Goal: Information Seeking & Learning: Learn about a topic

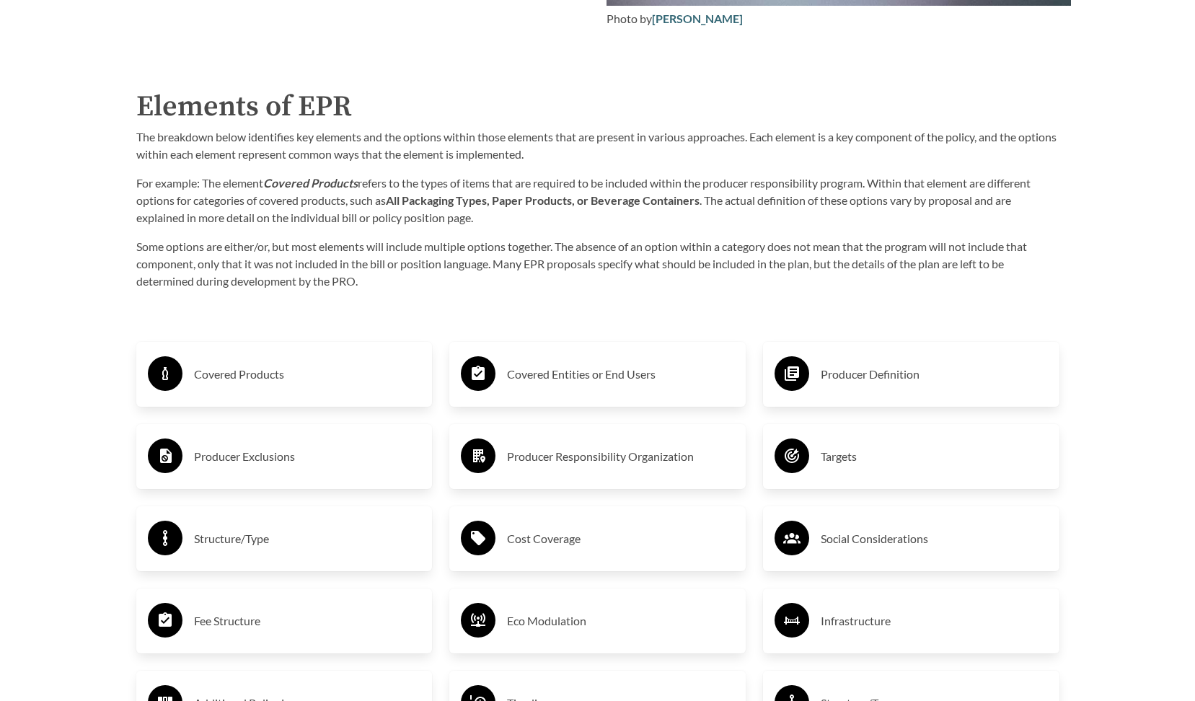
scroll to position [2307, 0]
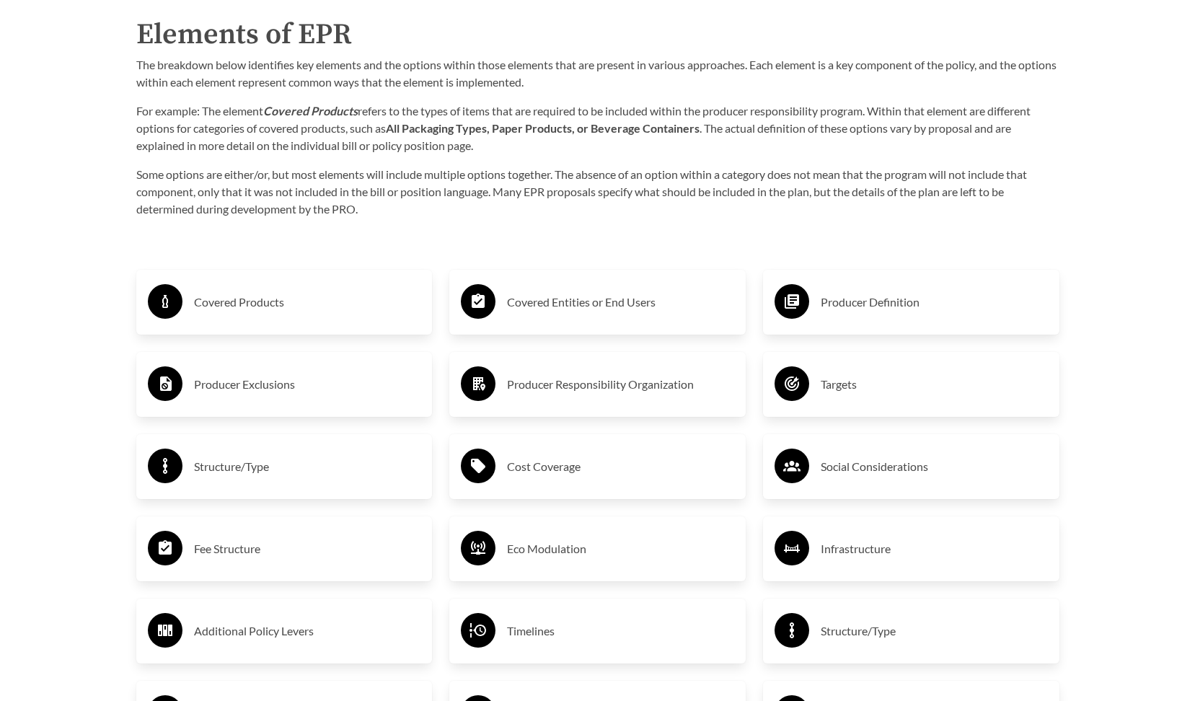
click at [556, 302] on h3 "Covered Entities or End Users" at bounding box center [620, 302] width 227 height 23
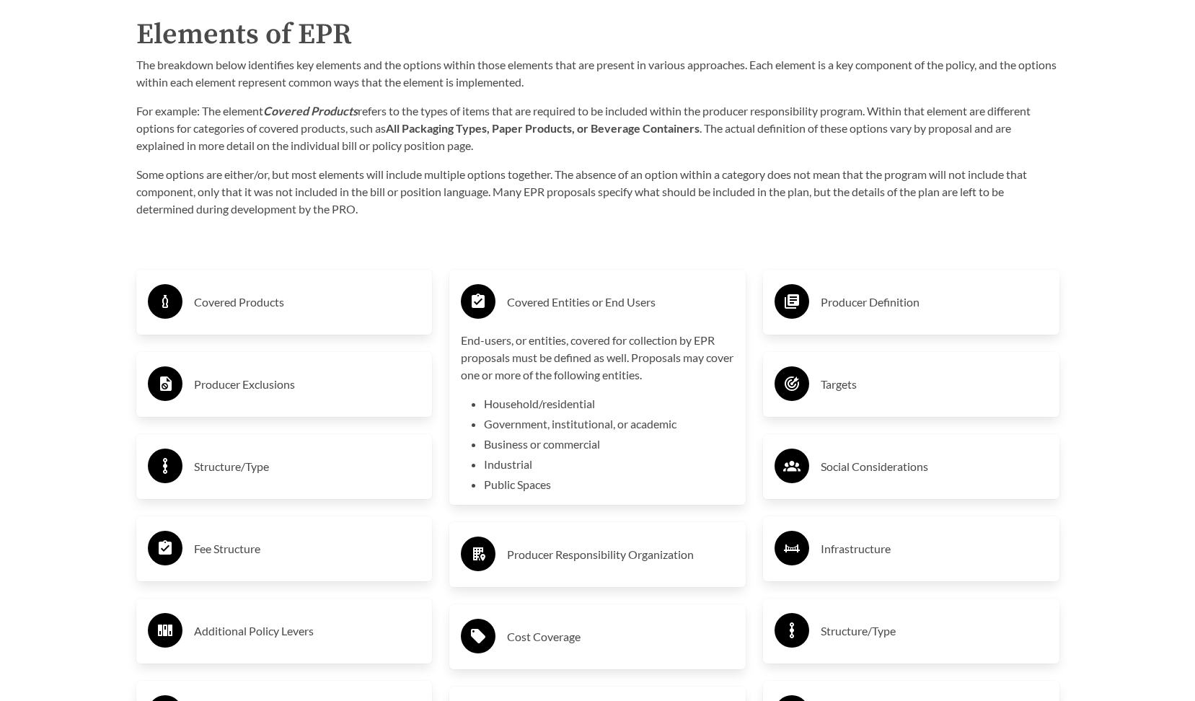
click at [553, 301] on h3 "Covered Entities or End Users" at bounding box center [620, 302] width 227 height 23
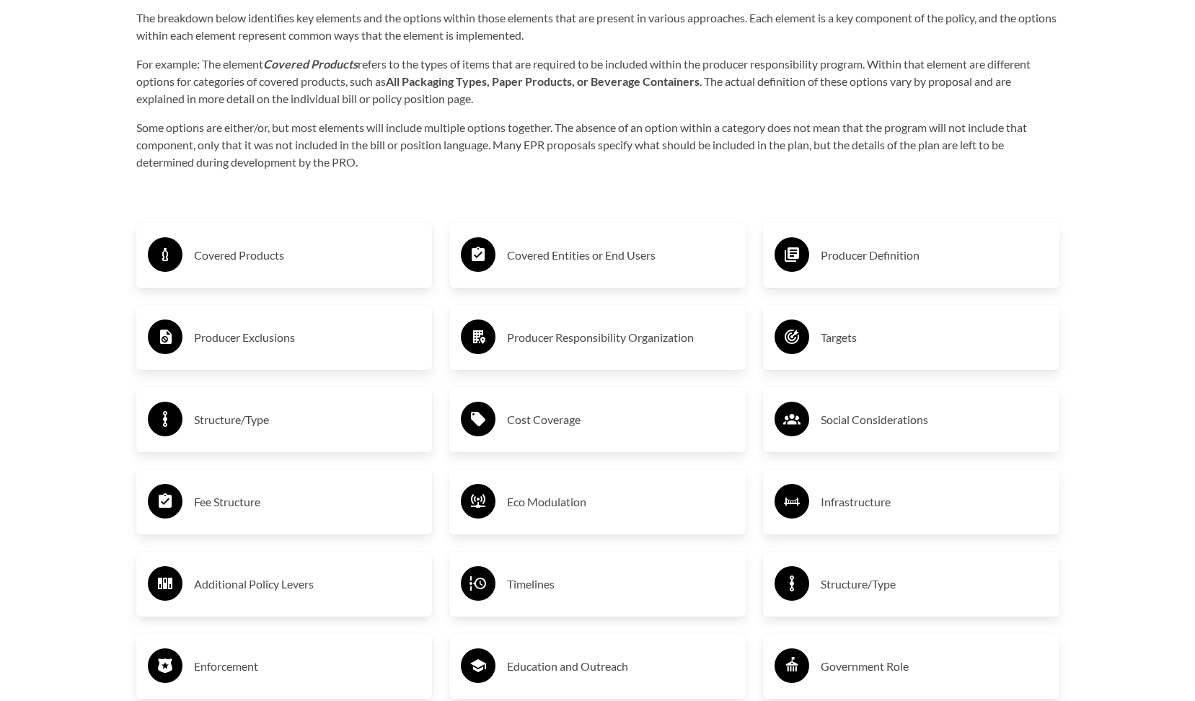
scroll to position [2380, 0]
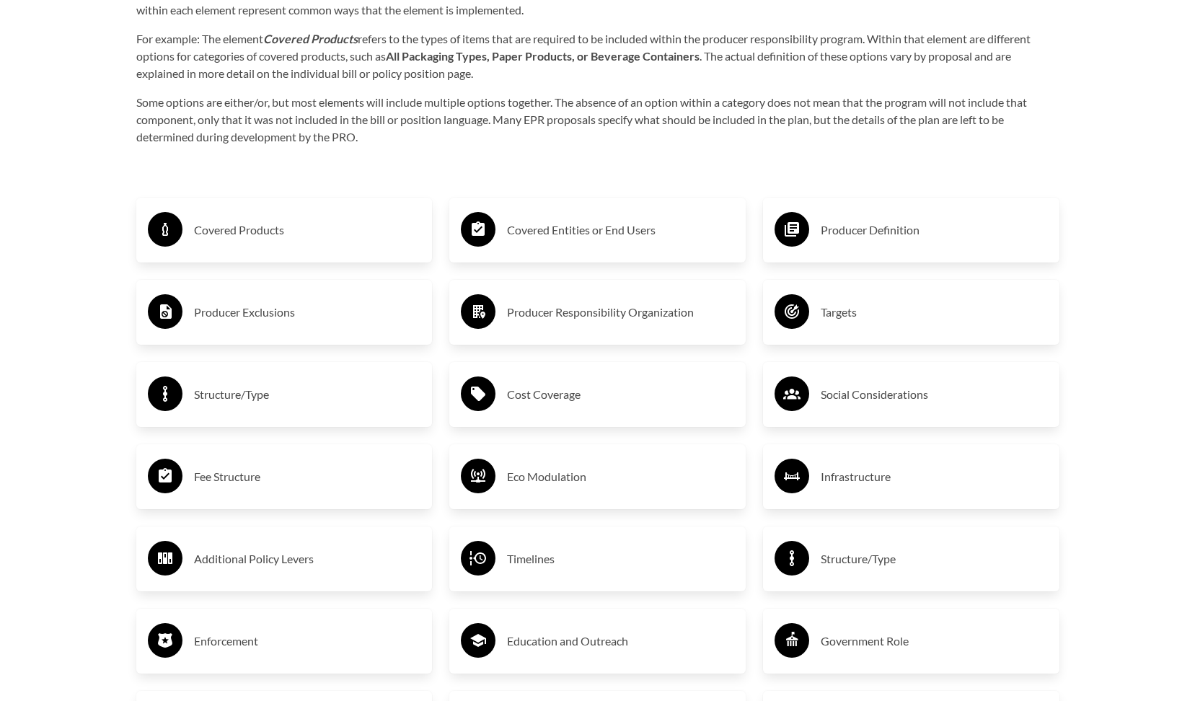
click at [262, 483] on h3 "Fee Structure" at bounding box center [307, 476] width 227 height 23
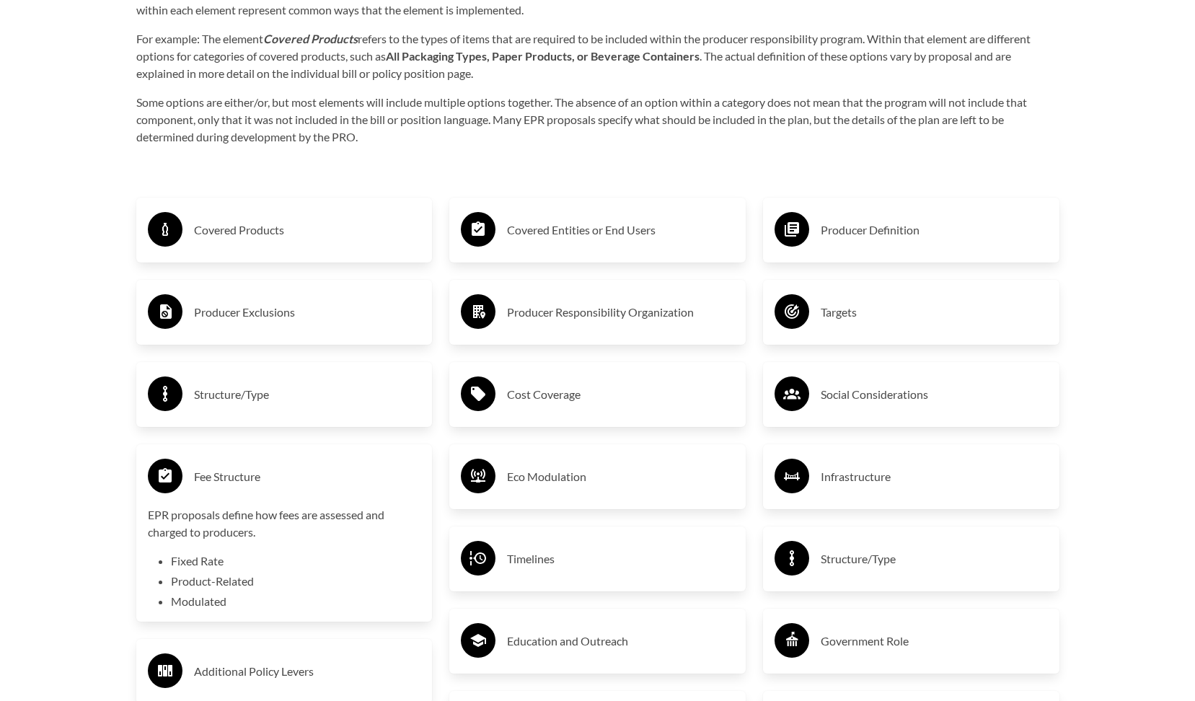
click at [262, 483] on h3 "Fee Structure" at bounding box center [307, 476] width 227 height 23
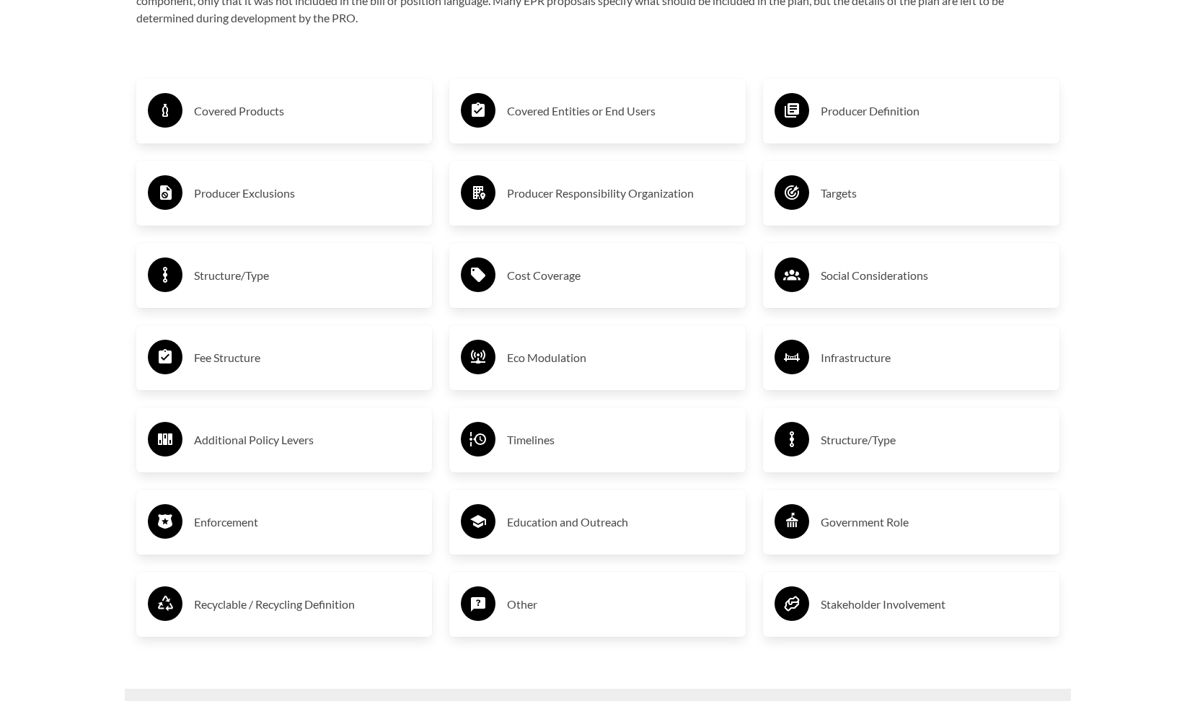
scroll to position [2524, 0]
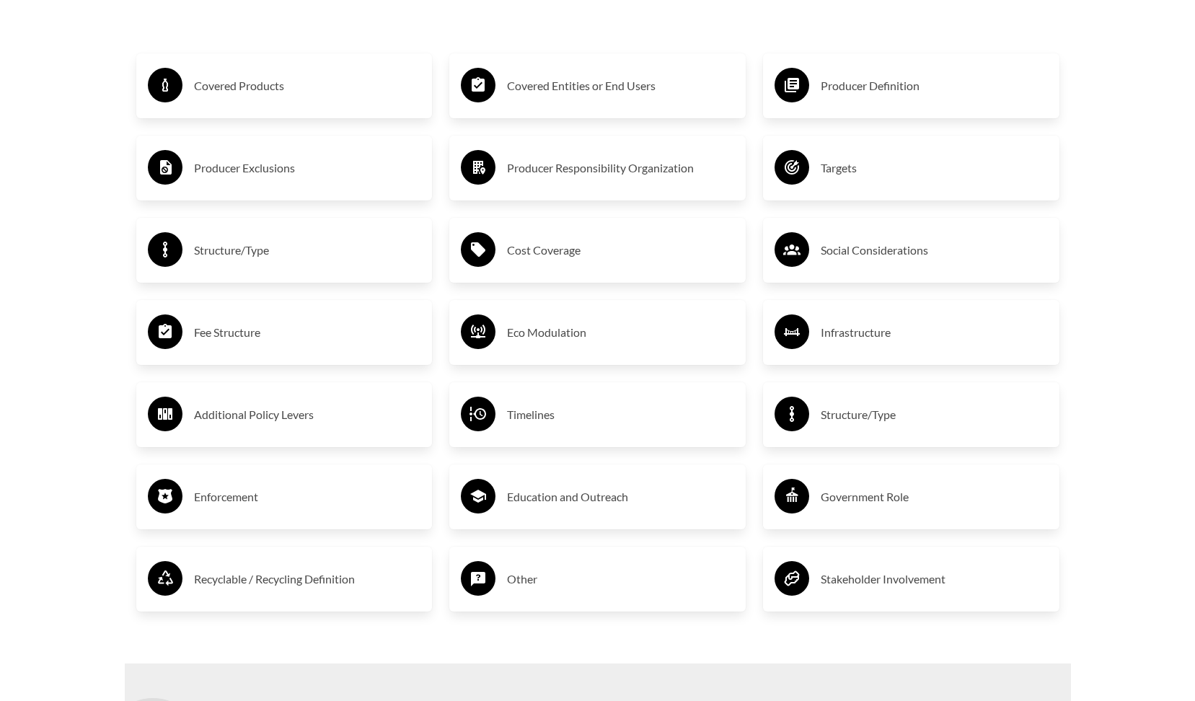
click at [255, 508] on h3 "Enforcement" at bounding box center [307, 496] width 227 height 23
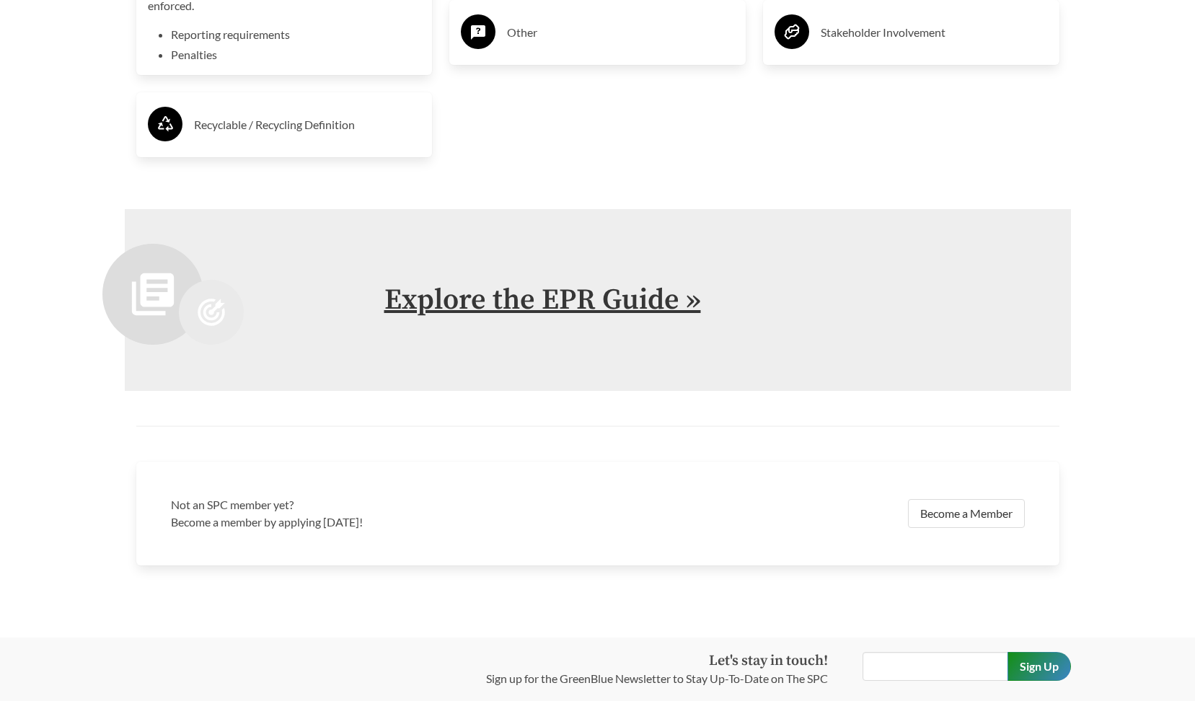
scroll to position [3101, 0]
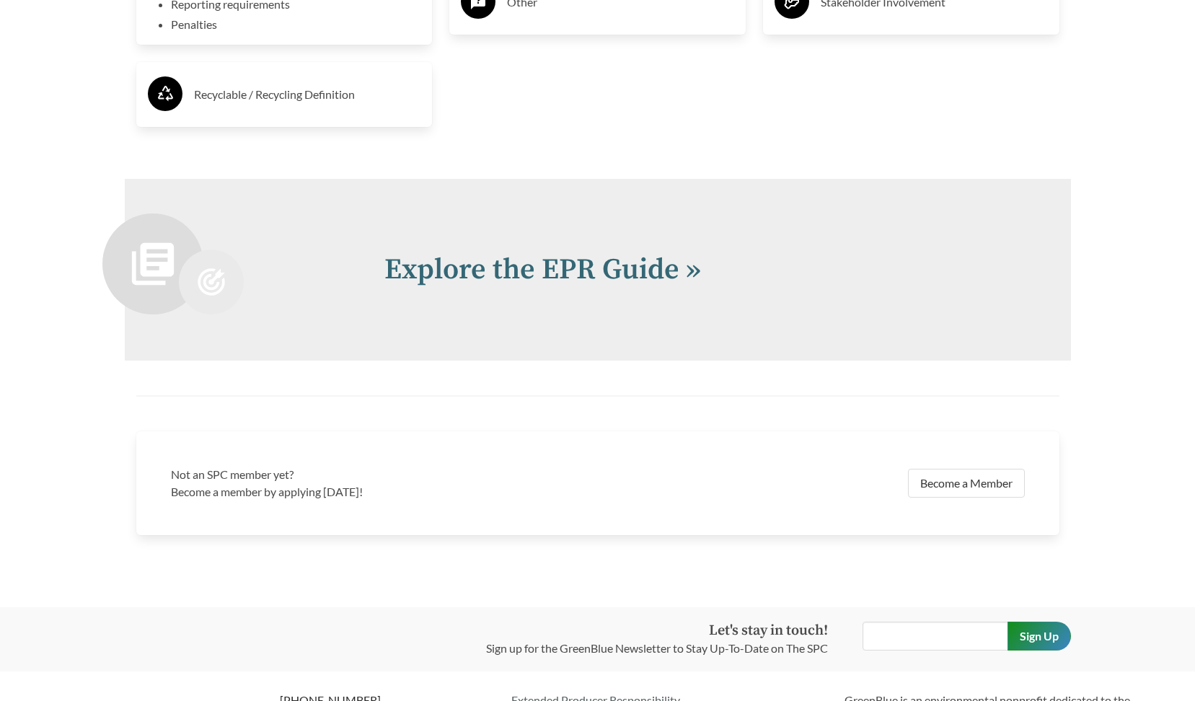
click at [486, 296] on div "Explore the EPR Guide »" at bounding box center [598, 270] width 946 height 182
click at [484, 281] on link "Explore the EPR Guide »" at bounding box center [542, 270] width 317 height 36
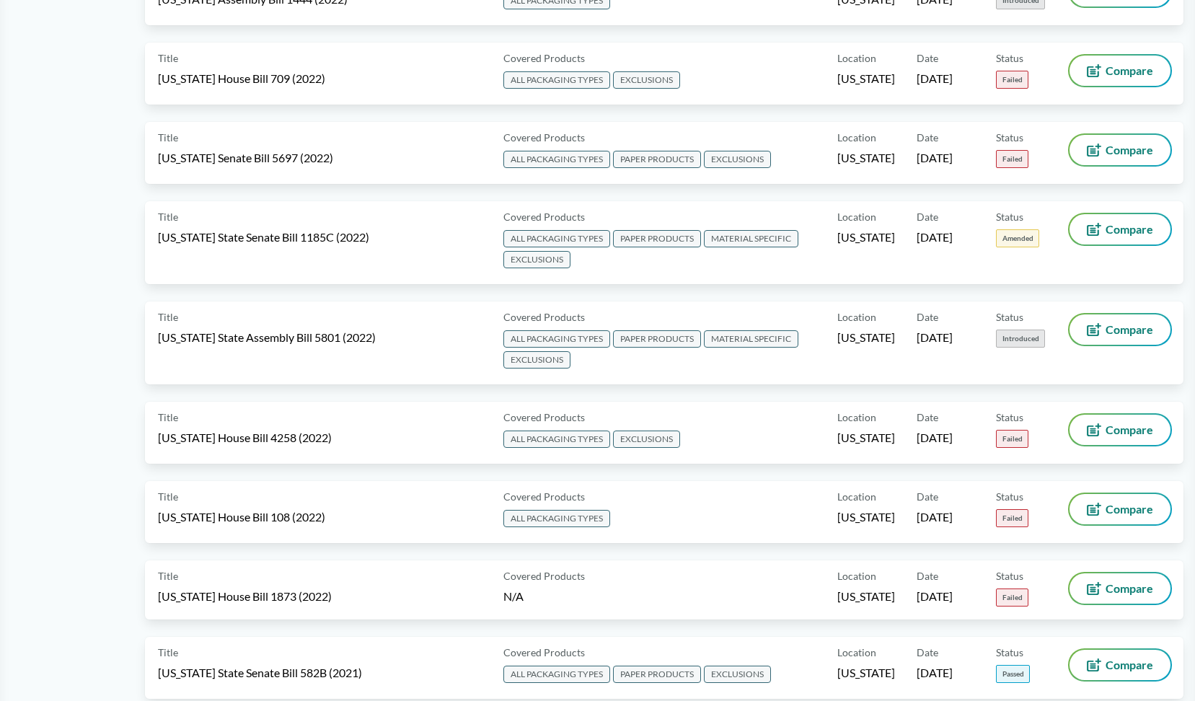
scroll to position [7460, 0]
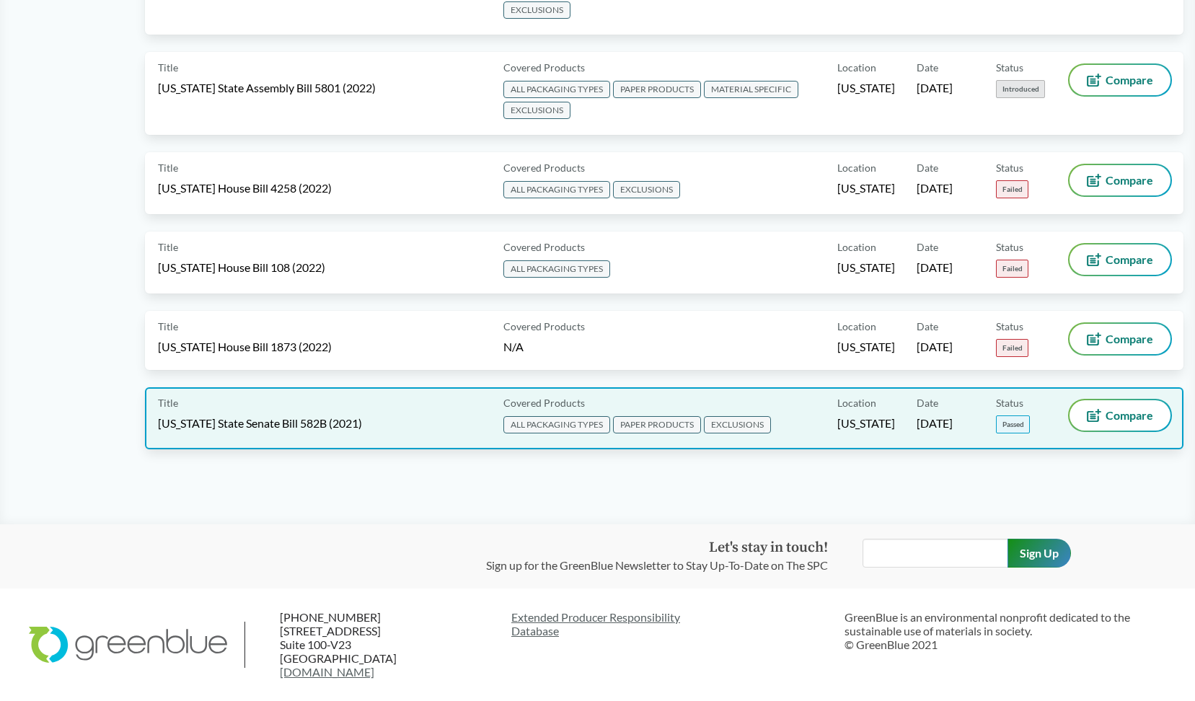
click at [349, 433] on div "Title [US_STATE] State Senate Bill 582B (2021)" at bounding box center [328, 418] width 340 height 36
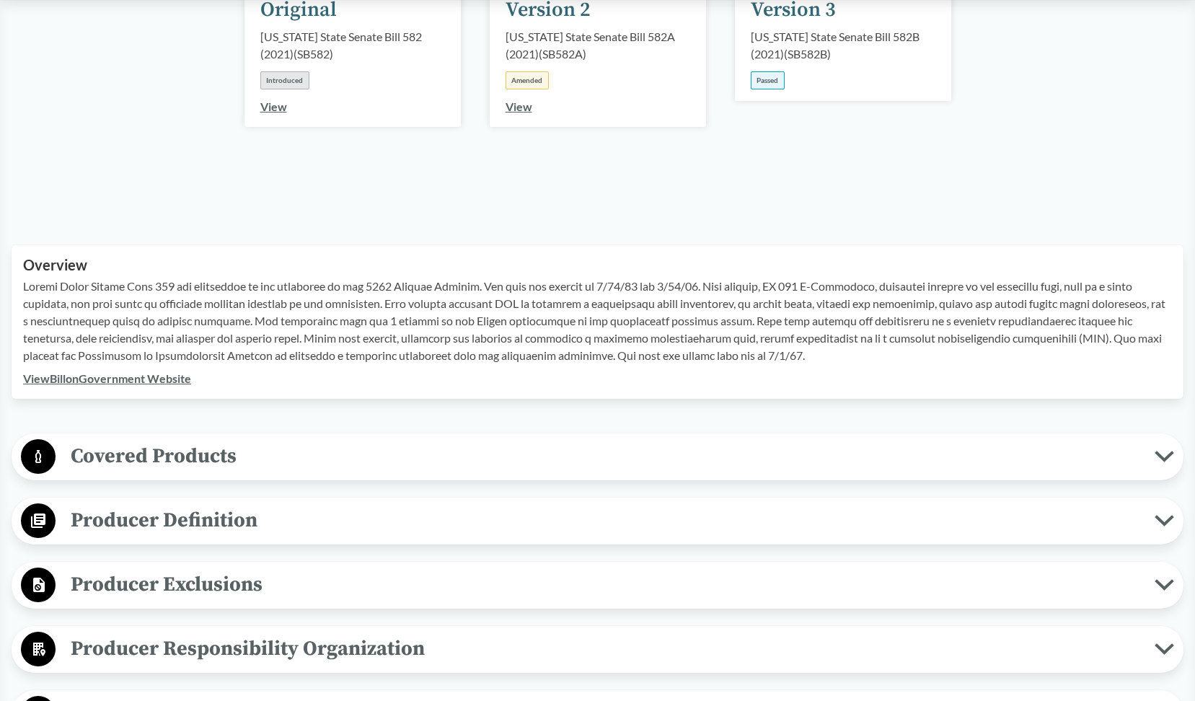
scroll to position [288, 0]
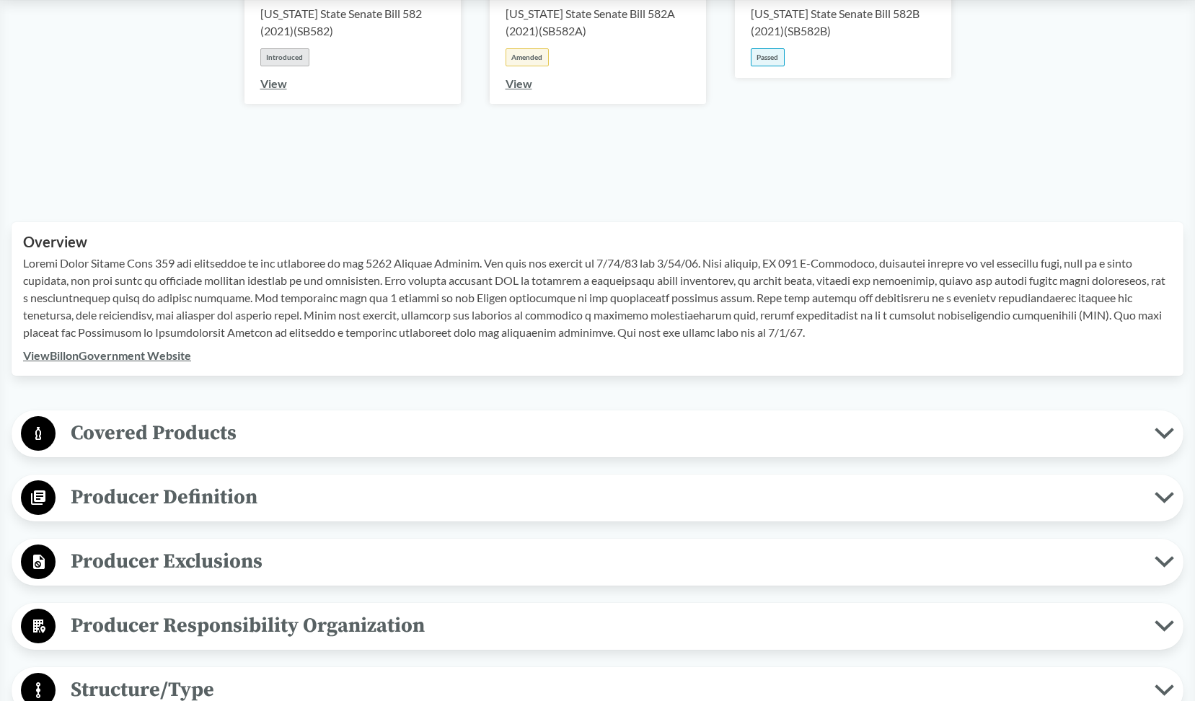
click at [281, 497] on span "Producer Definition" at bounding box center [605, 497] width 1099 height 32
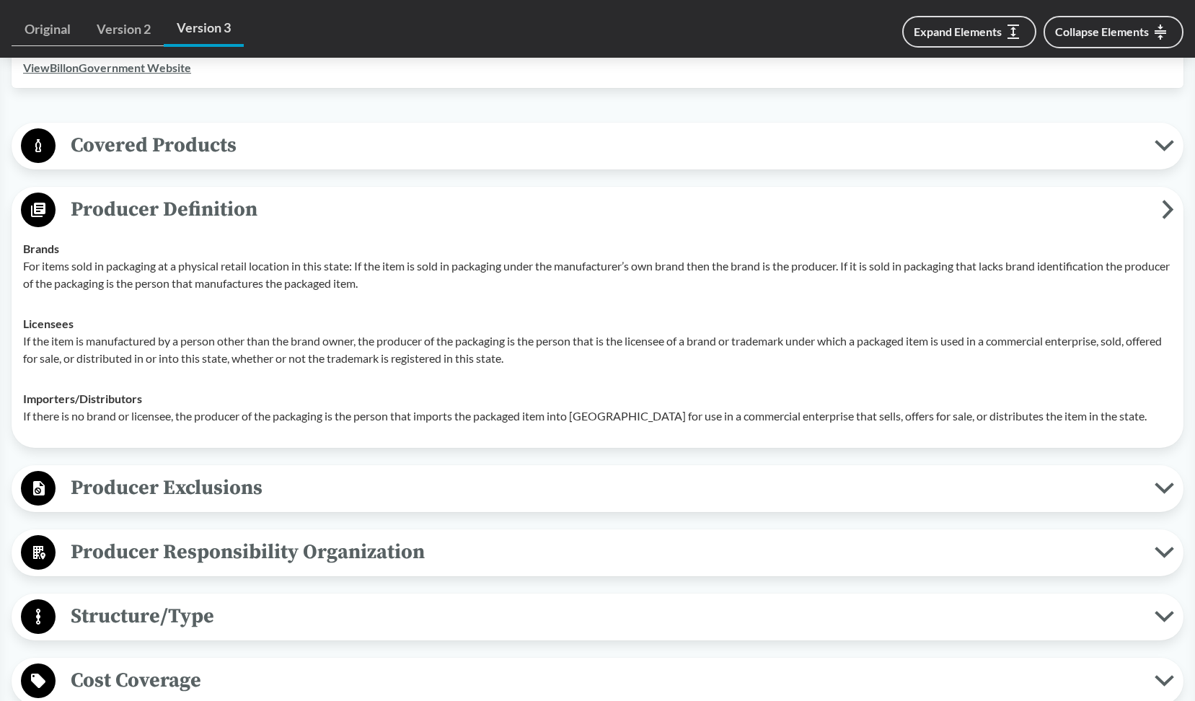
scroll to position [577, 0]
click at [229, 492] on span "Producer Exclusions" at bounding box center [605, 487] width 1099 height 32
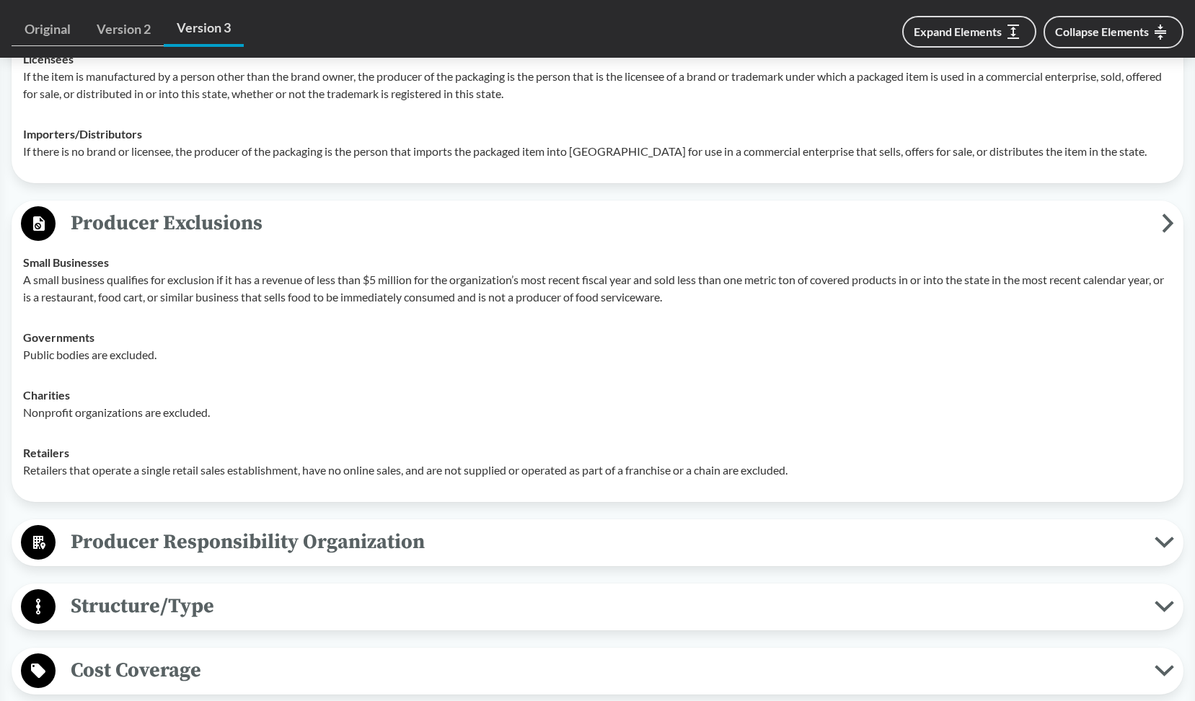
scroll to position [865, 0]
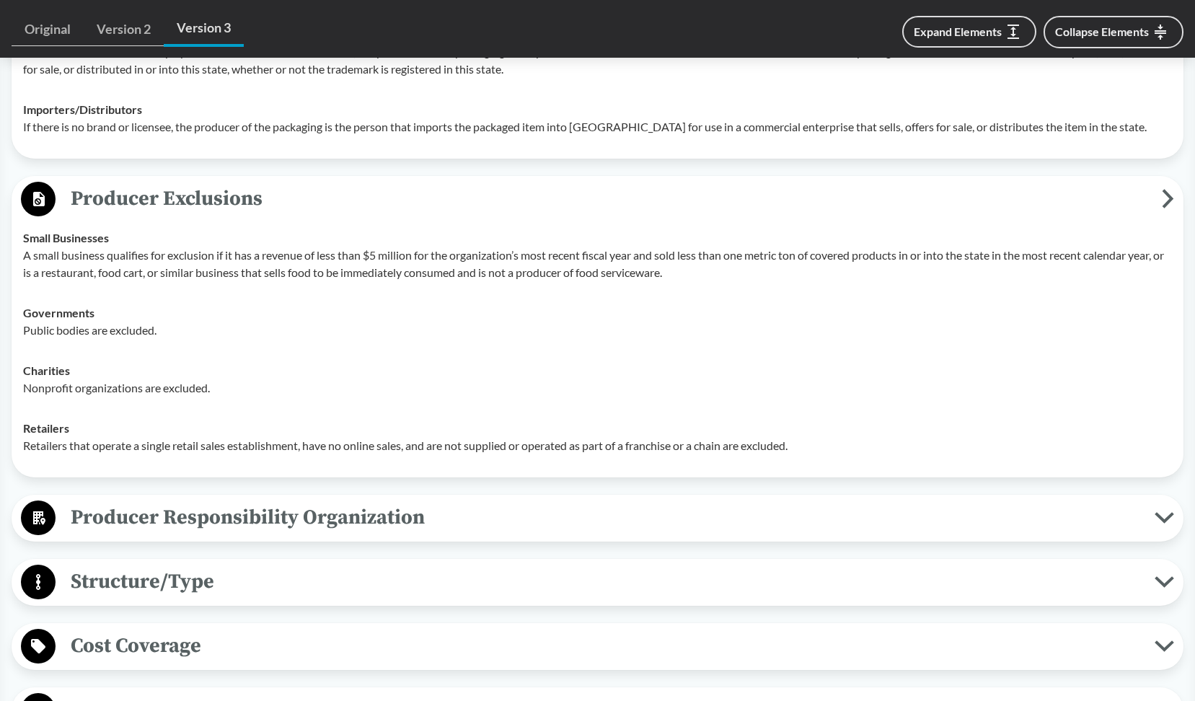
click at [265, 508] on span "Producer Responsibility Organization" at bounding box center [605, 517] width 1099 height 32
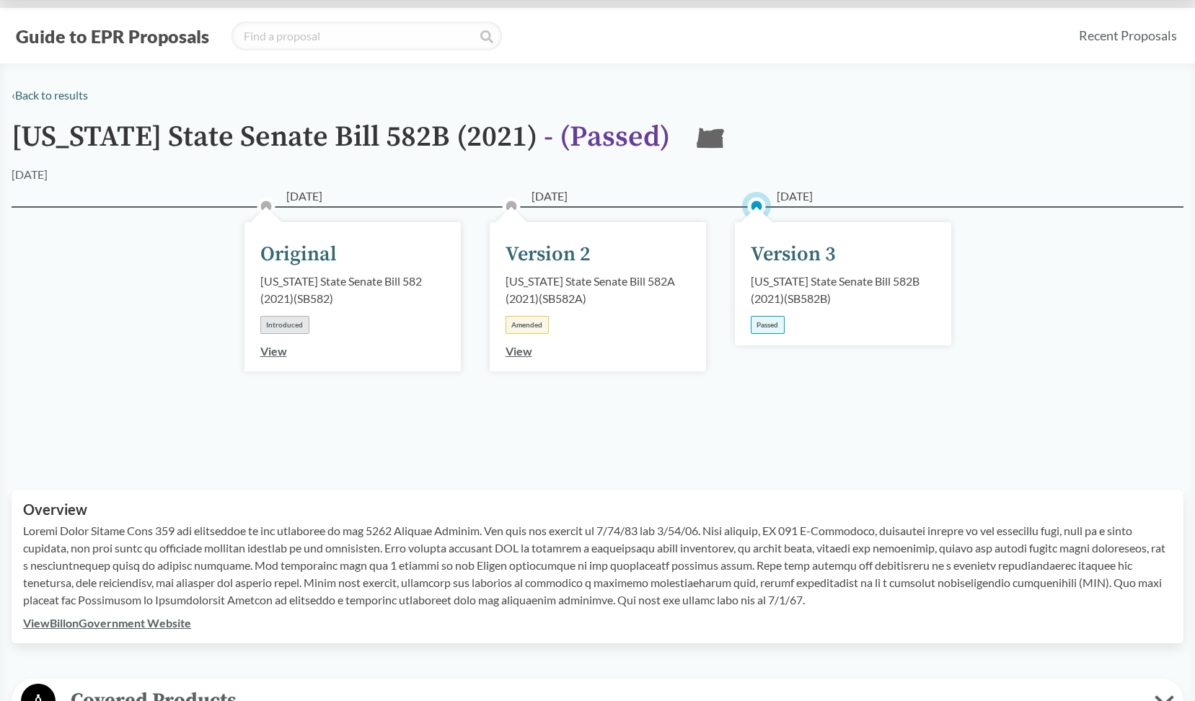
scroll to position [0, 0]
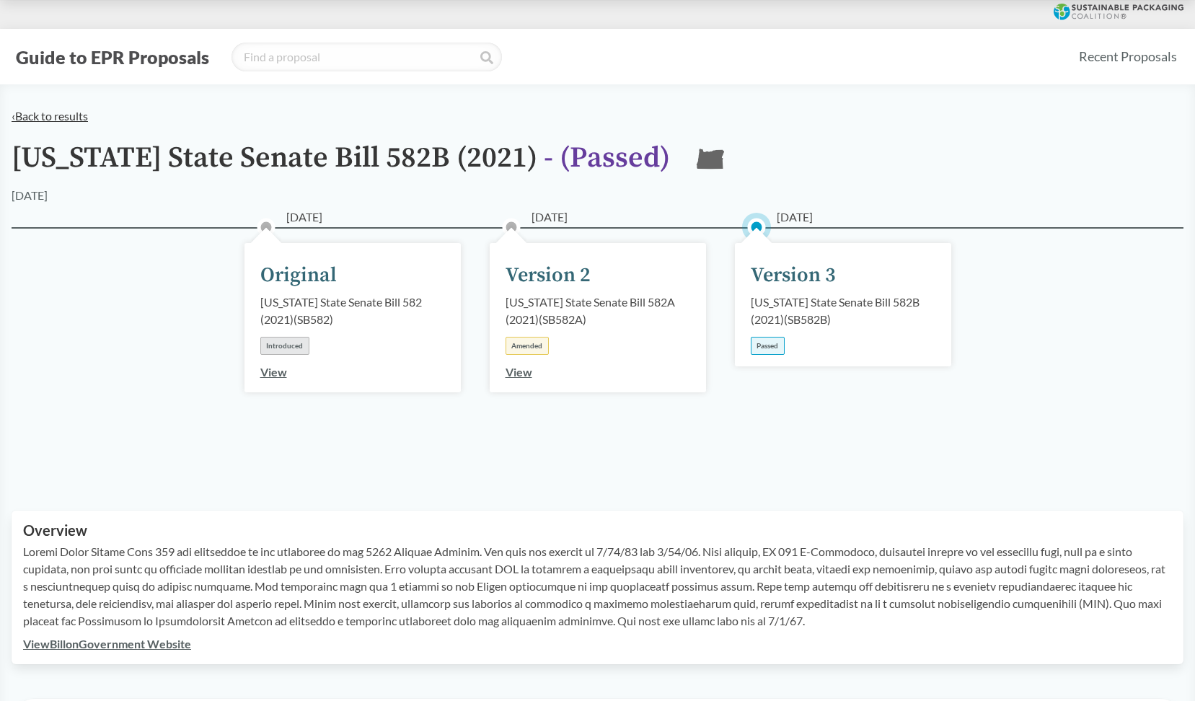
click at [45, 118] on link "‹ Back to results" at bounding box center [50, 116] width 76 height 14
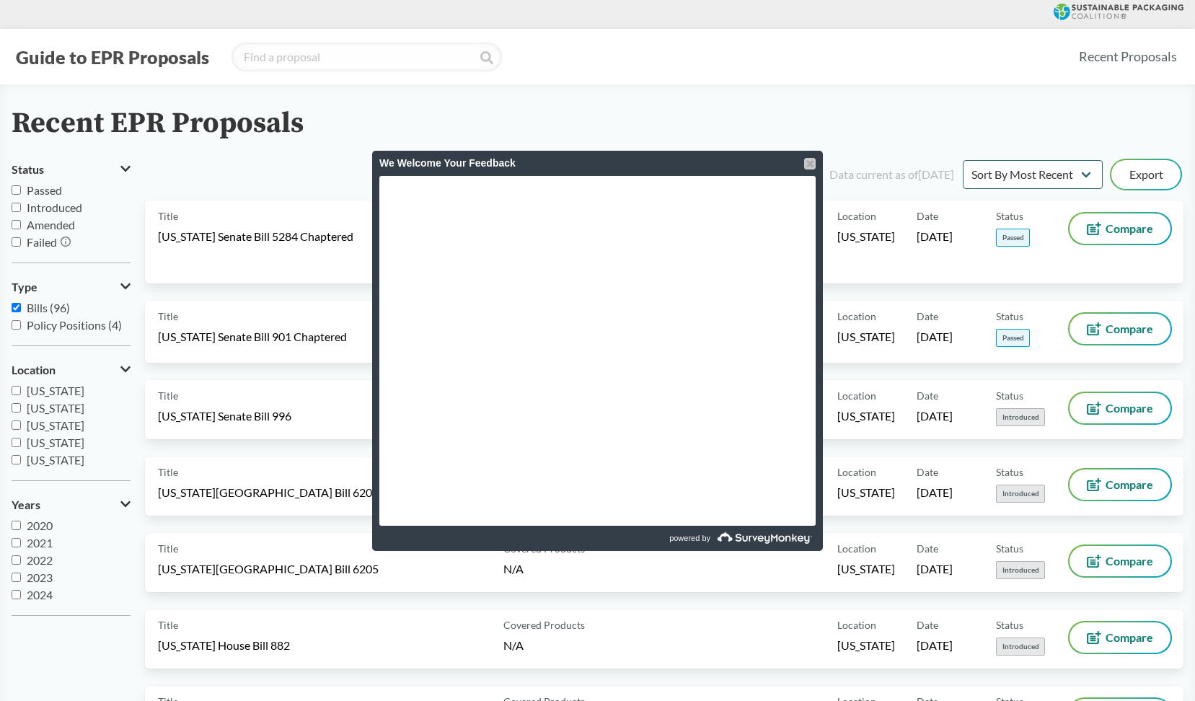
click at [808, 161] on div at bounding box center [810, 164] width 12 height 12
